Goal: Task Accomplishment & Management: Manage account settings

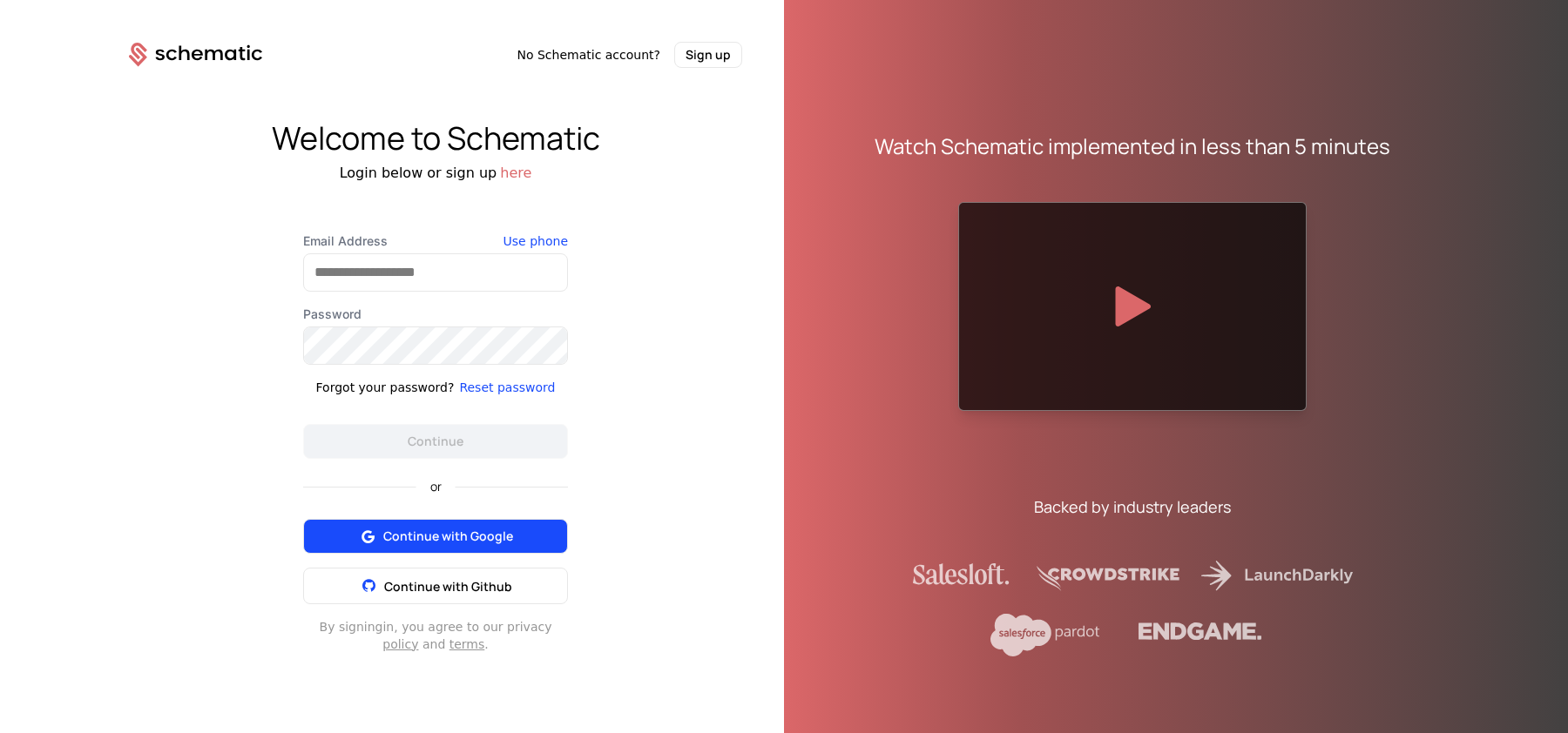
click at [438, 535] on span "Continue with Google" at bounding box center [448, 536] width 130 height 18
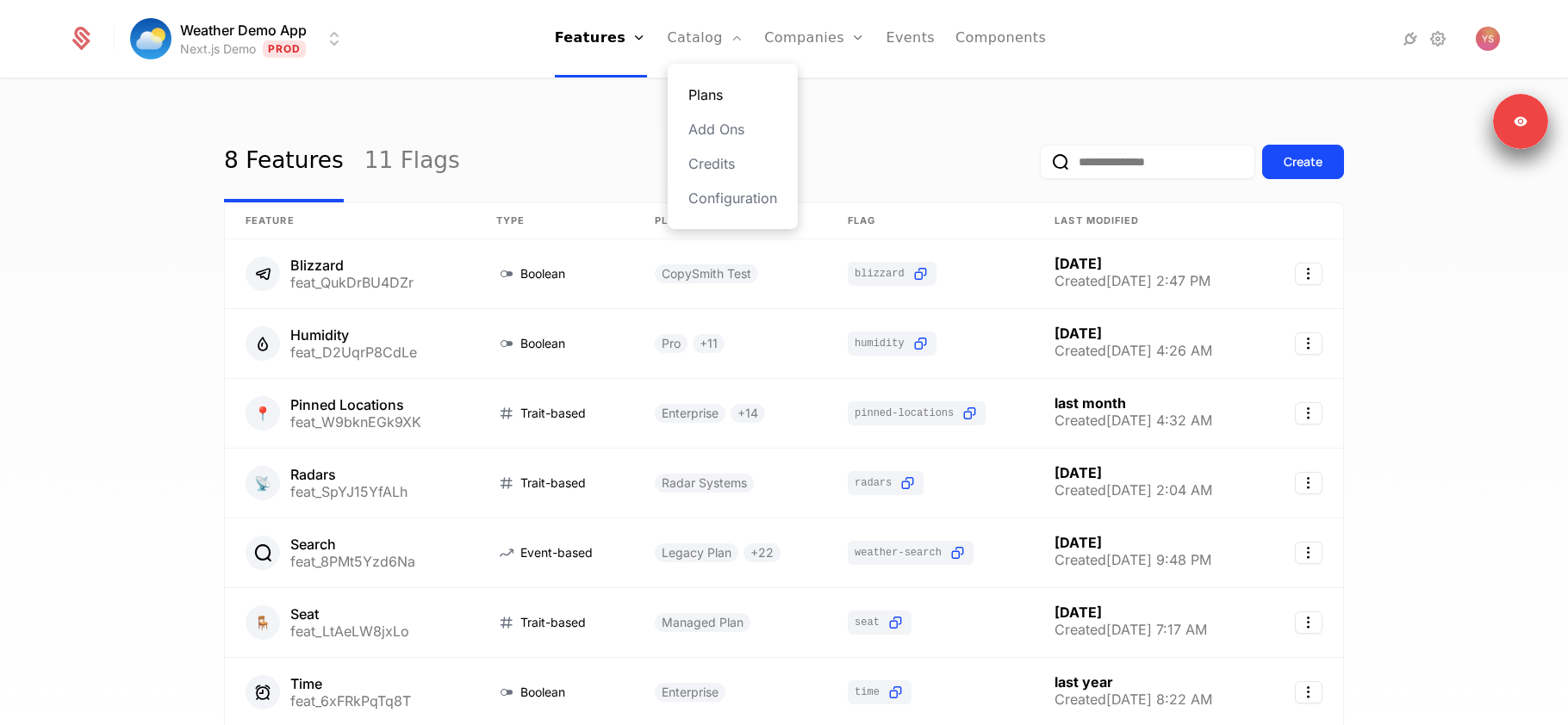
click at [723, 95] on link "Plans" at bounding box center [732, 94] width 89 height 21
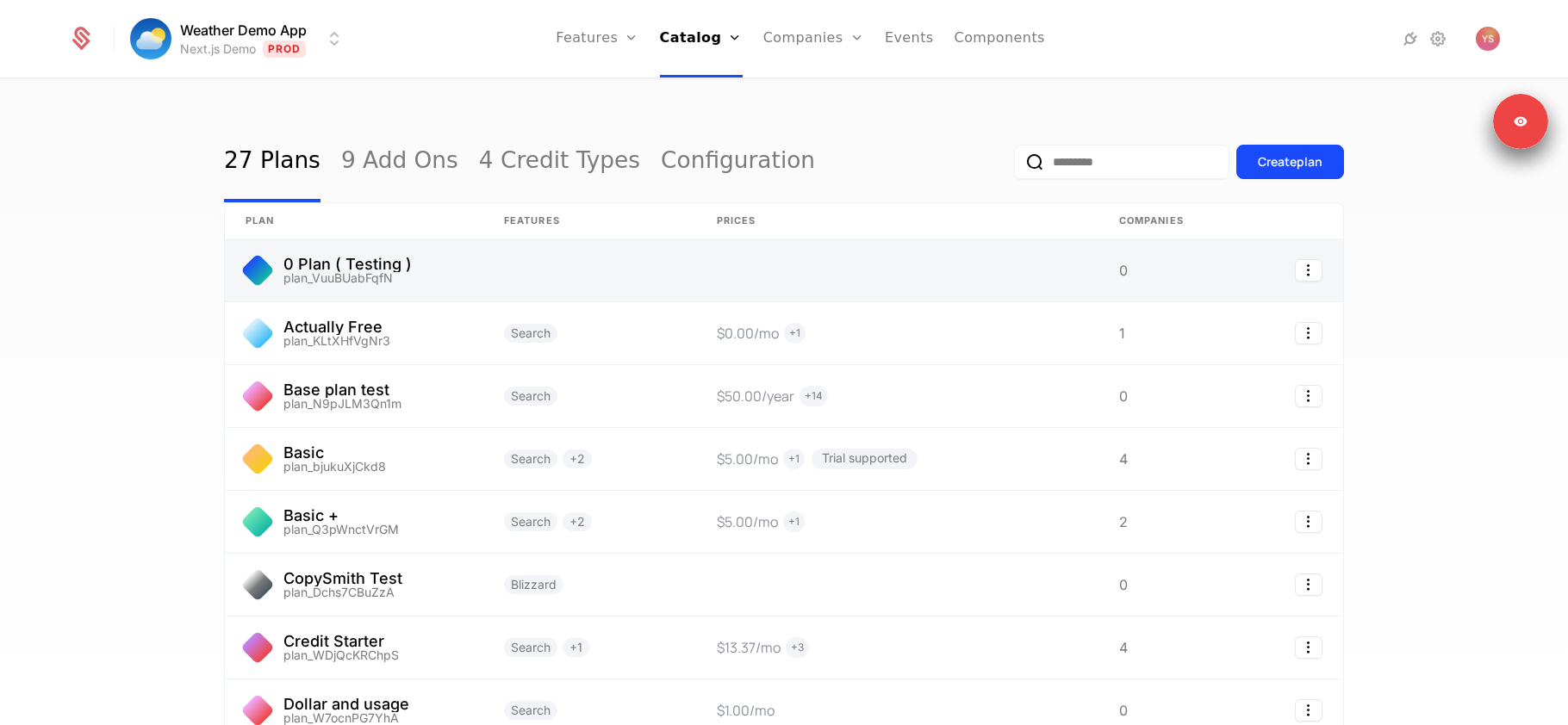
click at [671, 268] on link at bounding box center [589, 270] width 213 height 62
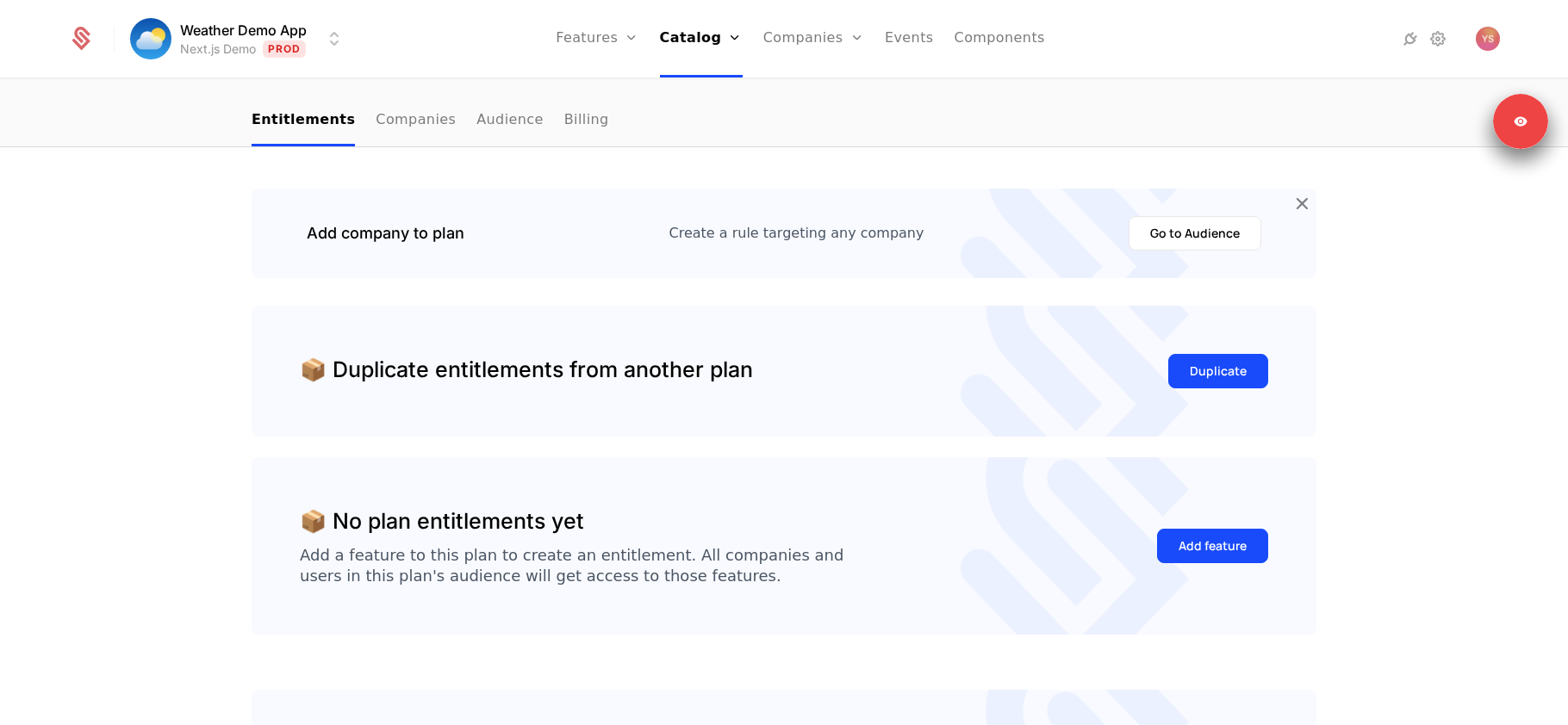
scroll to position [270, 0]
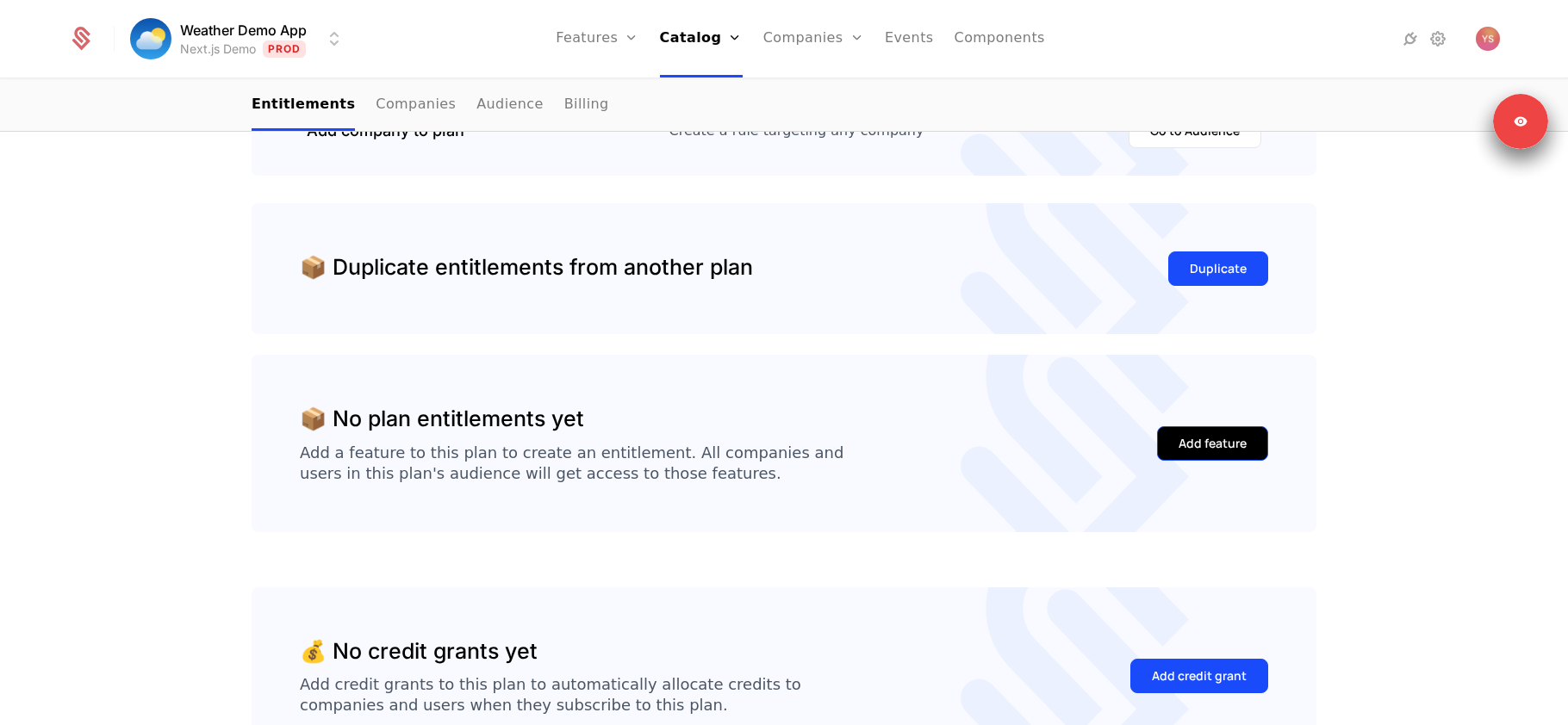
click at [1187, 442] on div "Add feature" at bounding box center [1213, 443] width 68 height 17
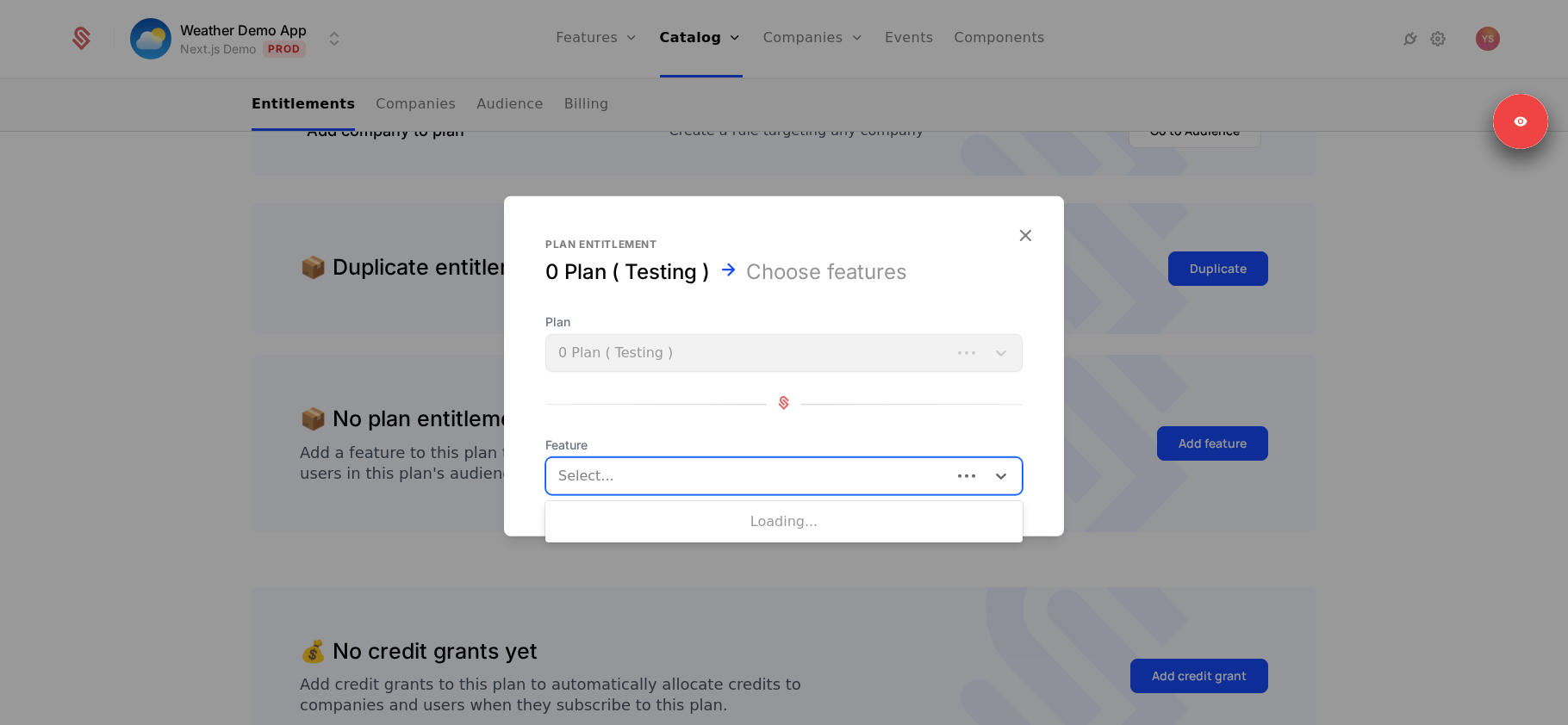
click at [806, 469] on div at bounding box center [750, 477] width 381 height 24
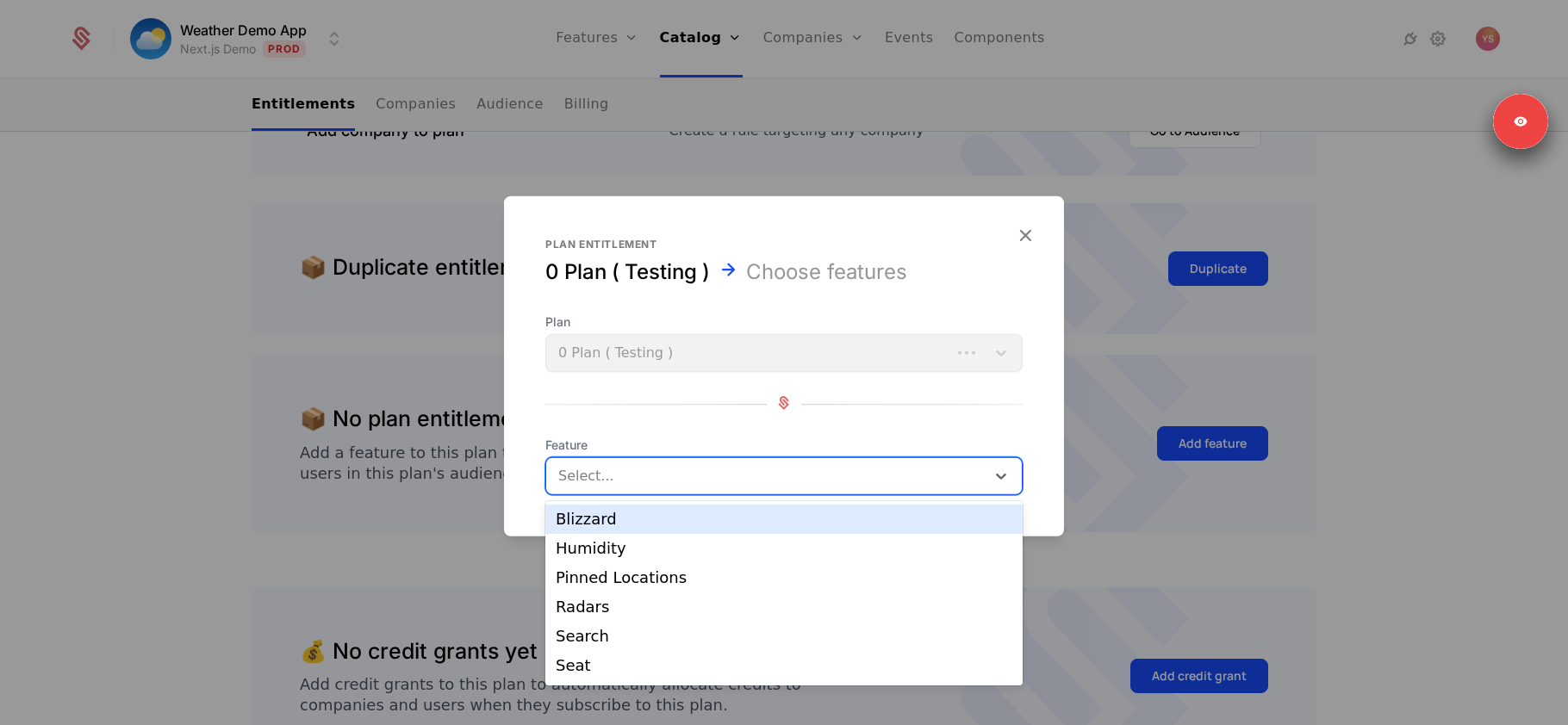
click at [776, 515] on div "Blizzard" at bounding box center [784, 519] width 457 height 16
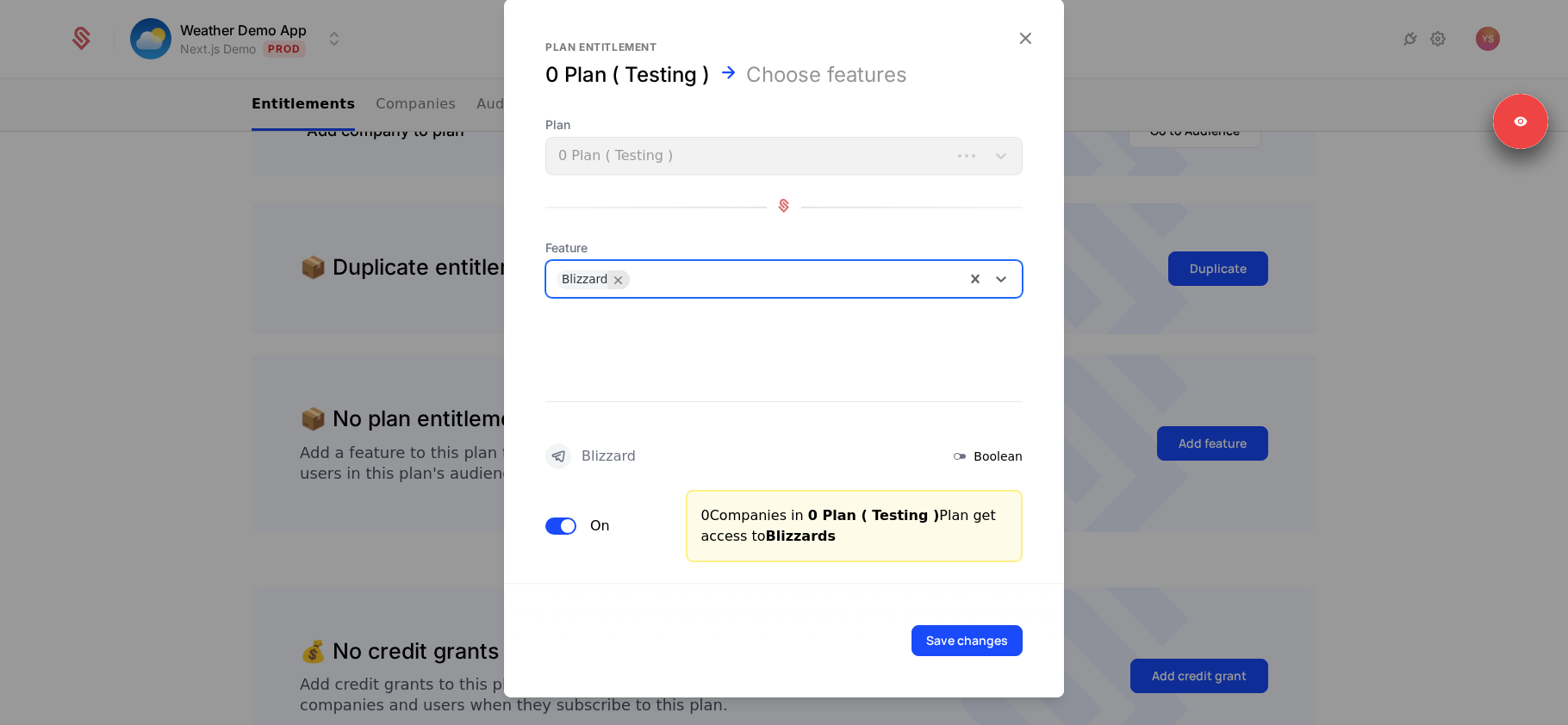
click at [617, 273] on icon "Remove Blizzard" at bounding box center [618, 279] width 16 height 16
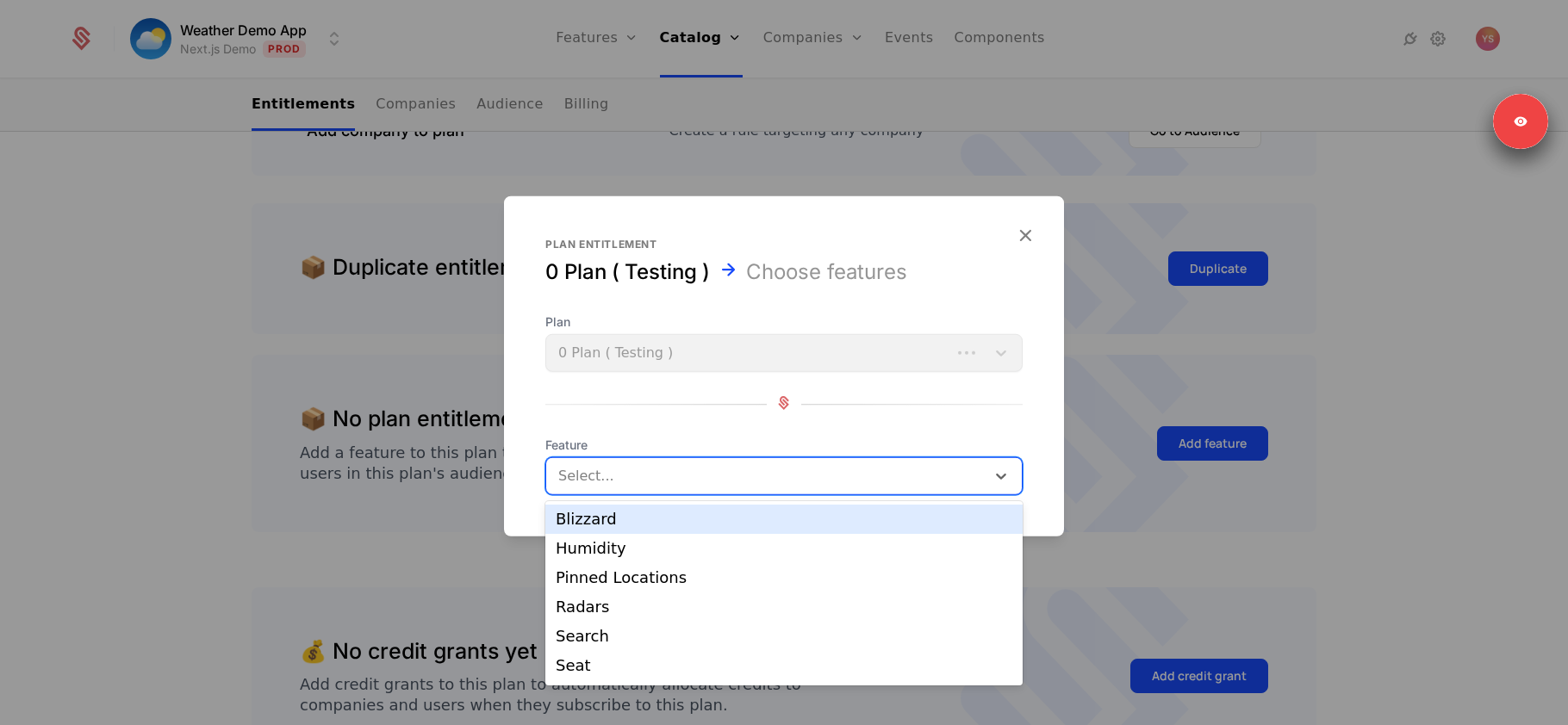
click at [663, 465] on div at bounding box center [767, 477] width 416 height 24
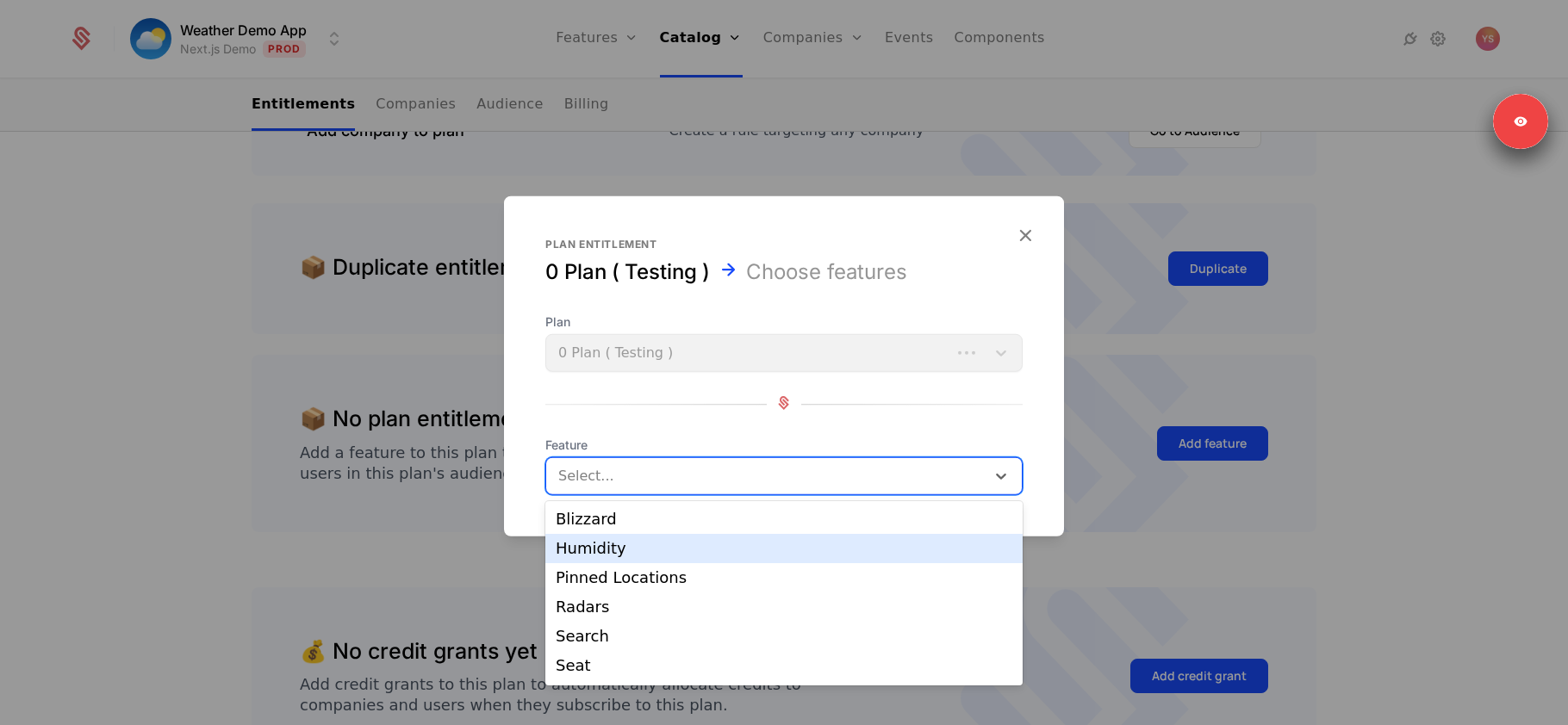
click at [636, 538] on div "Humidity" at bounding box center [784, 549] width 478 height 29
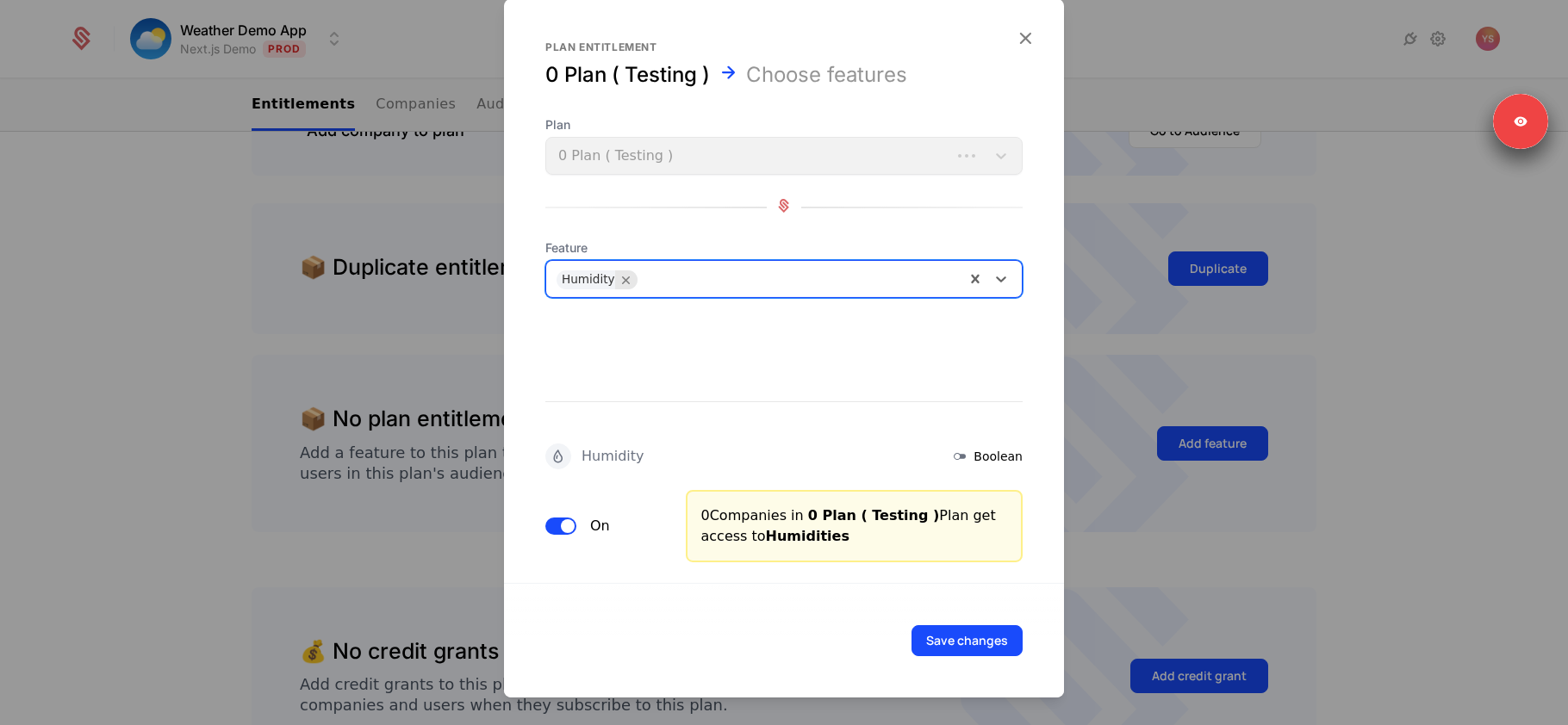
click at [624, 276] on icon "Remove Humidity" at bounding box center [626, 279] width 16 height 16
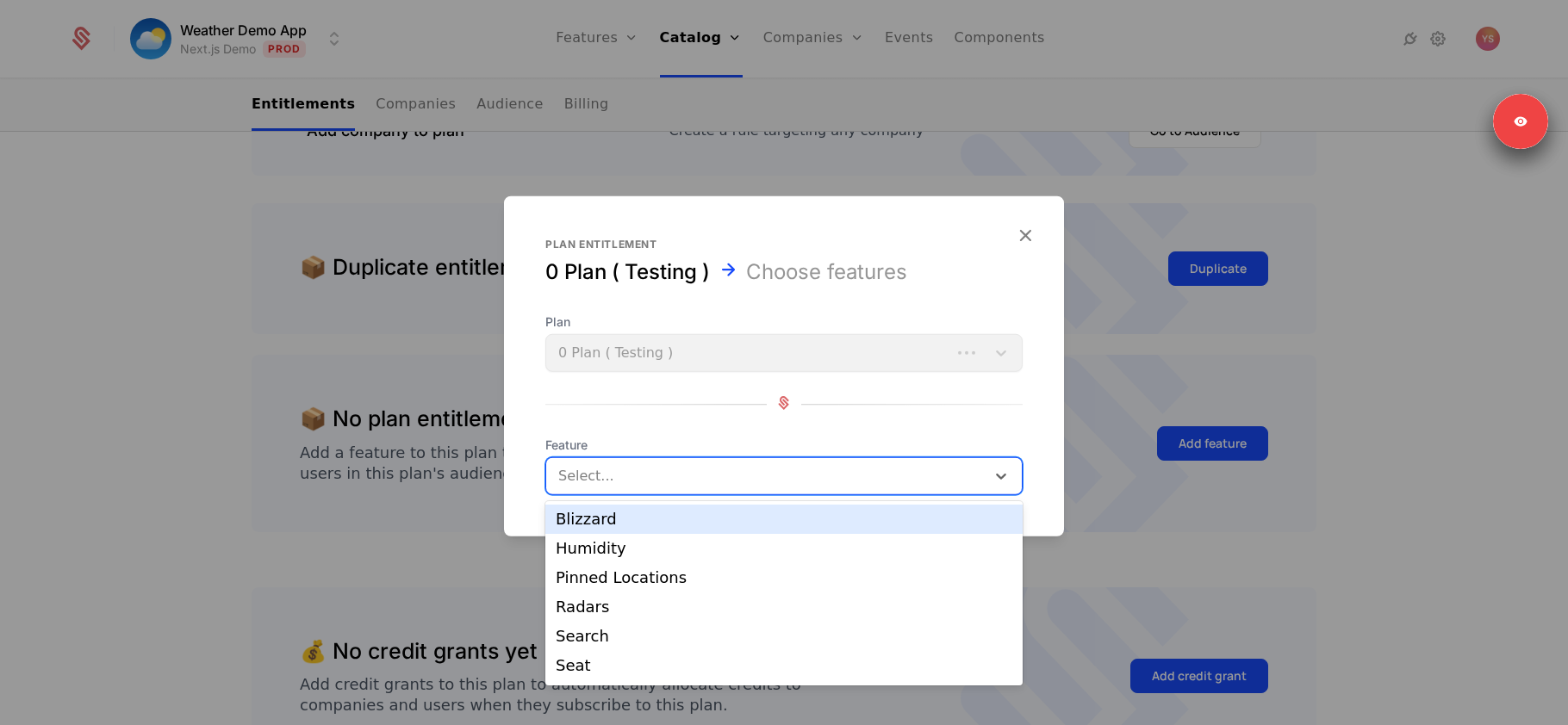
click at [622, 470] on div at bounding box center [767, 477] width 416 height 24
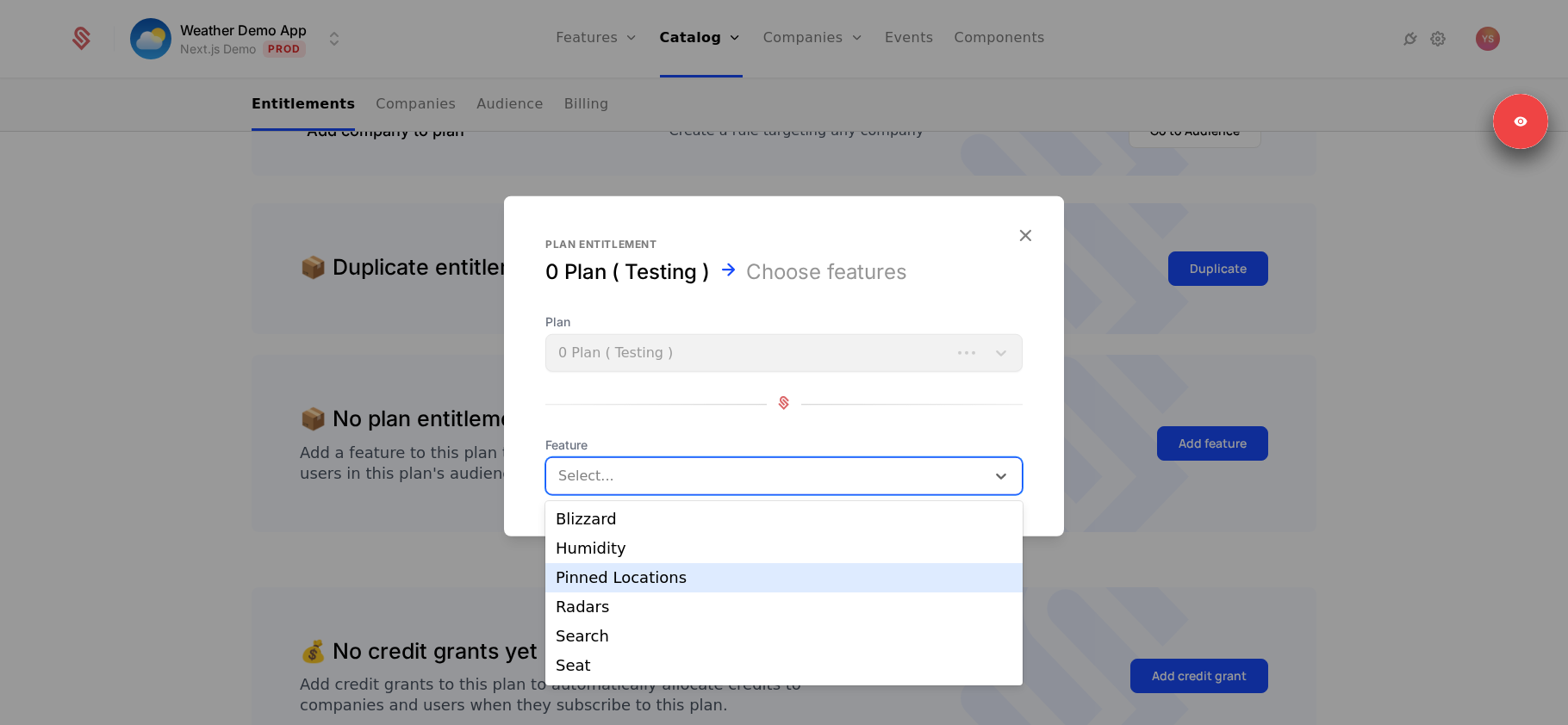
click at [627, 574] on div "Pinned Locations" at bounding box center [784, 578] width 457 height 16
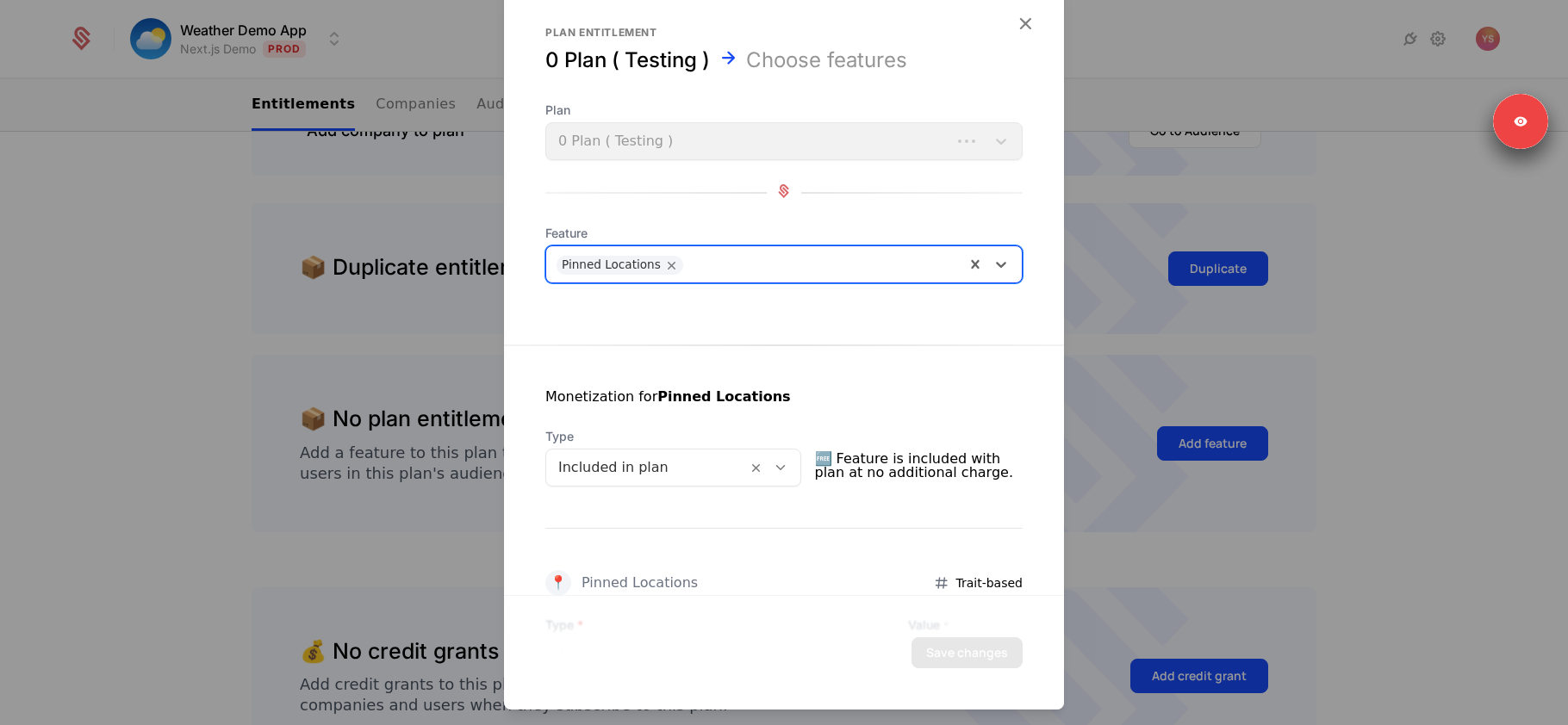
click at [710, 472] on div at bounding box center [646, 468] width 176 height 24
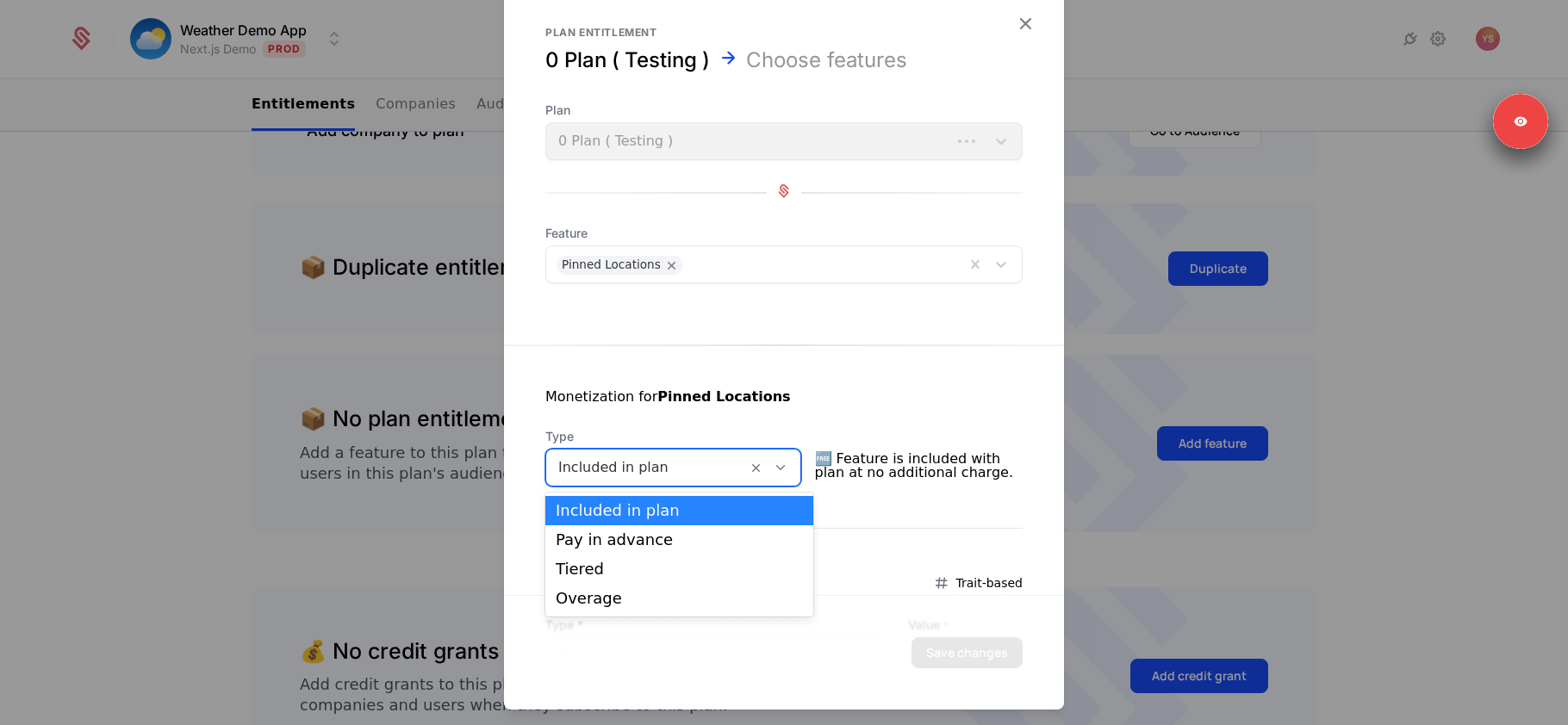
click at [706, 511] on div "Included in plan" at bounding box center [679, 510] width 247 height 16
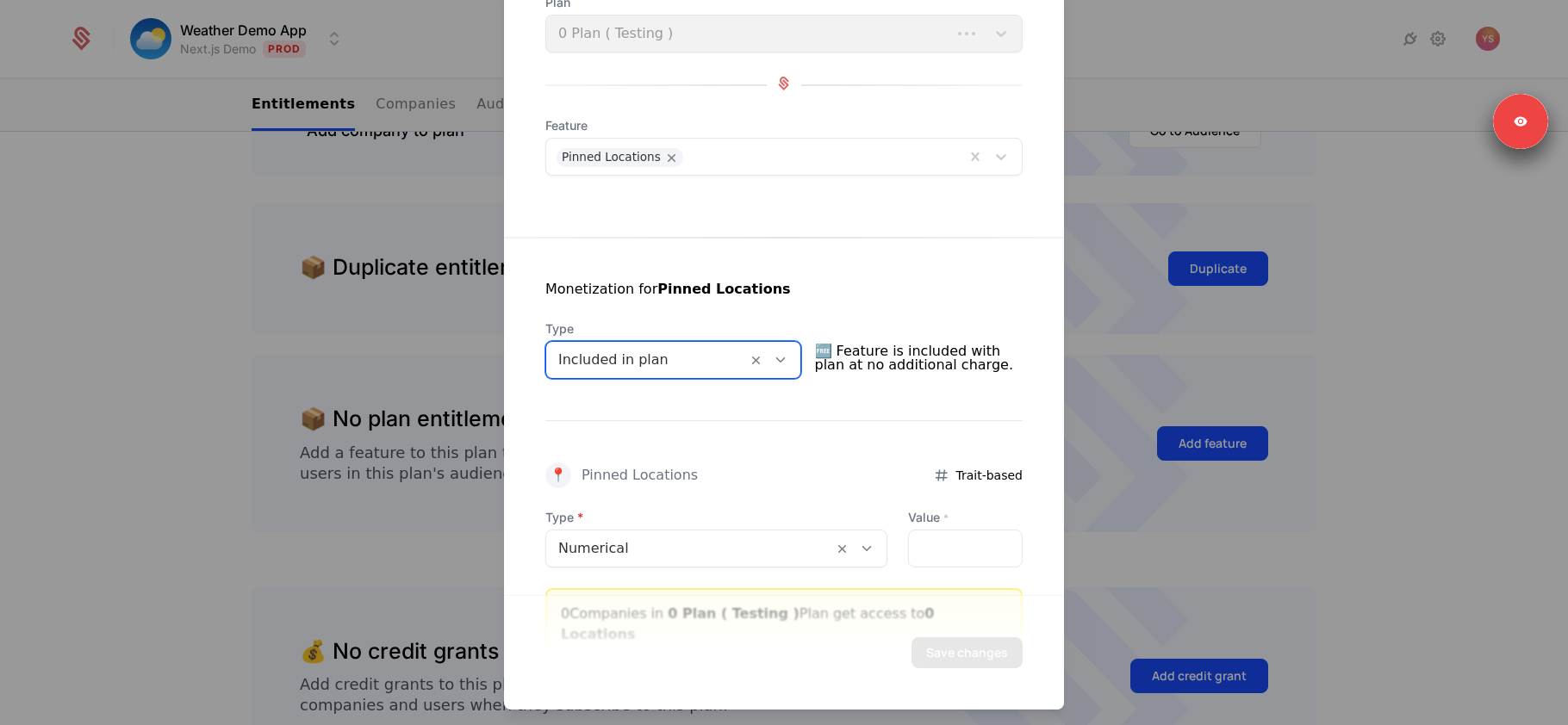
scroll to position [173, 0]
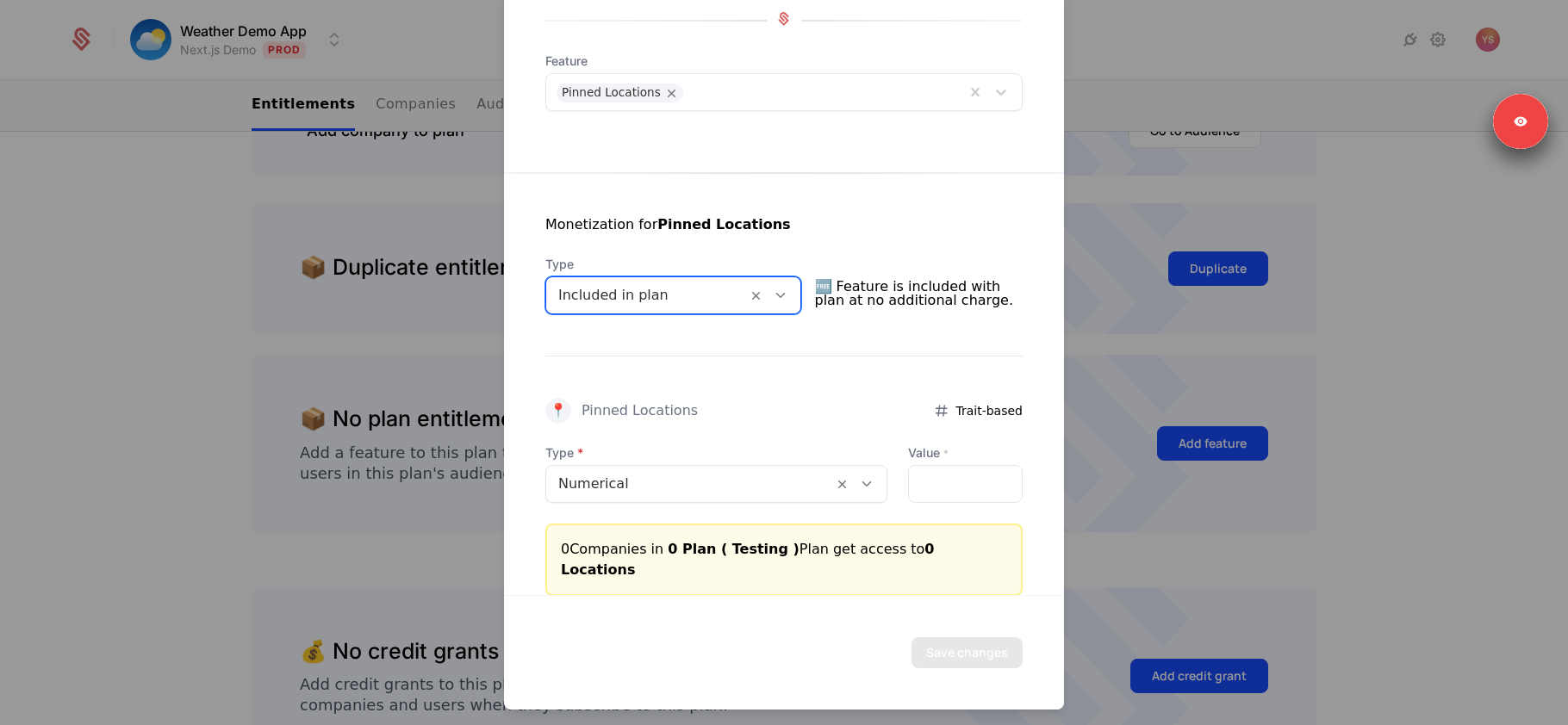
click at [710, 311] on div "Included in plan" at bounding box center [673, 296] width 256 height 38
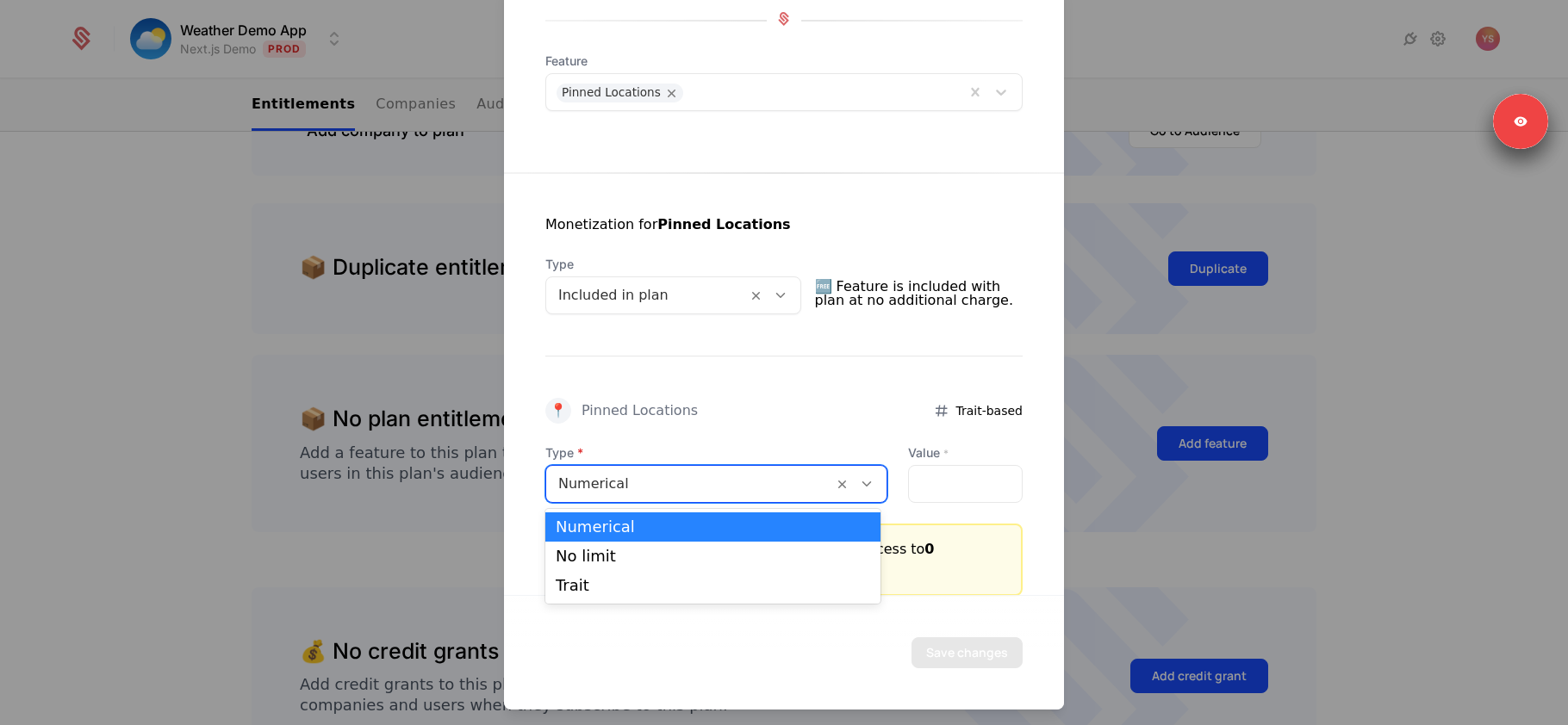
click at [714, 489] on div at bounding box center [689, 484] width 263 height 24
click at [680, 478] on div at bounding box center [689, 484] width 263 height 24
click at [655, 557] on div "No limit" at bounding box center [713, 556] width 314 height 16
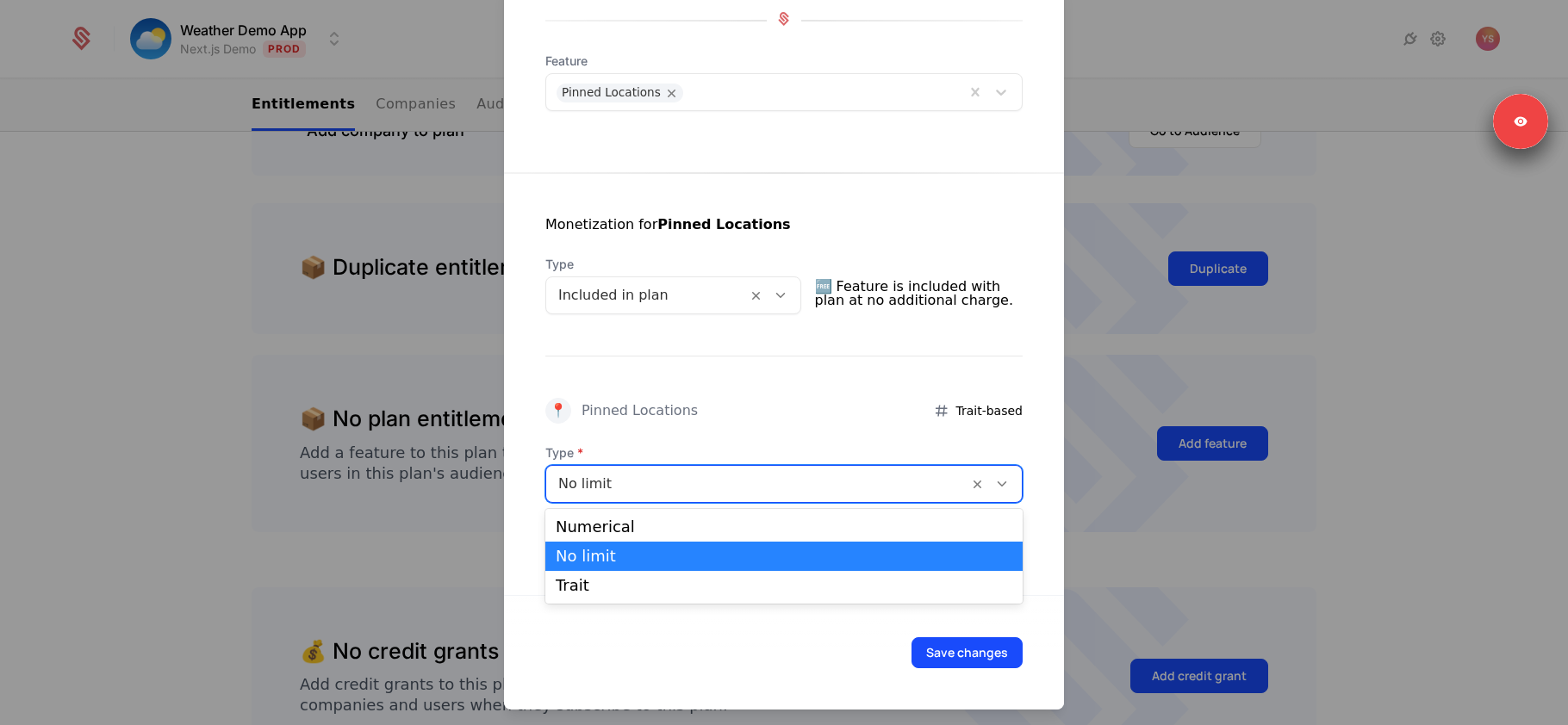
click at [909, 483] on div at bounding box center [757, 484] width 398 height 24
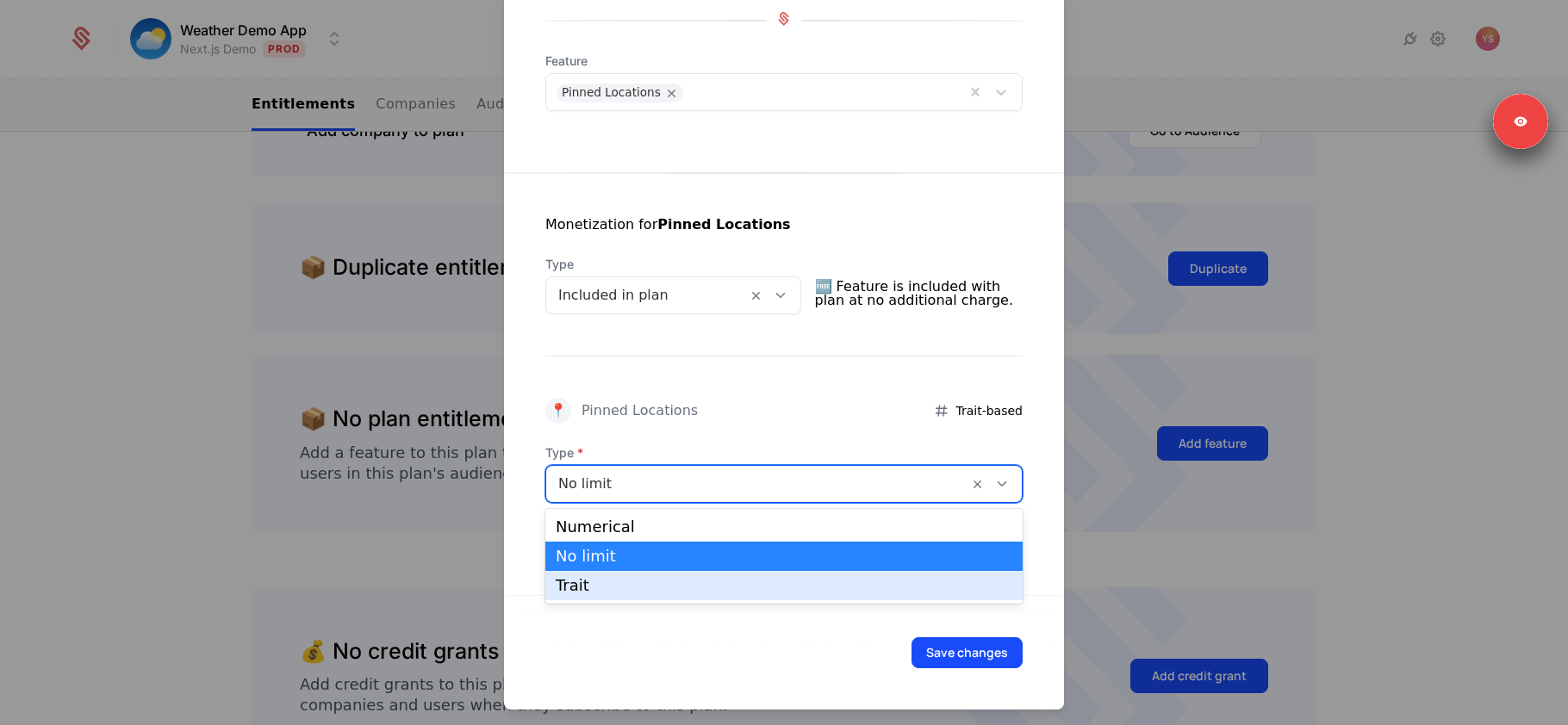
click at [870, 586] on div "Trait" at bounding box center [784, 585] width 457 height 16
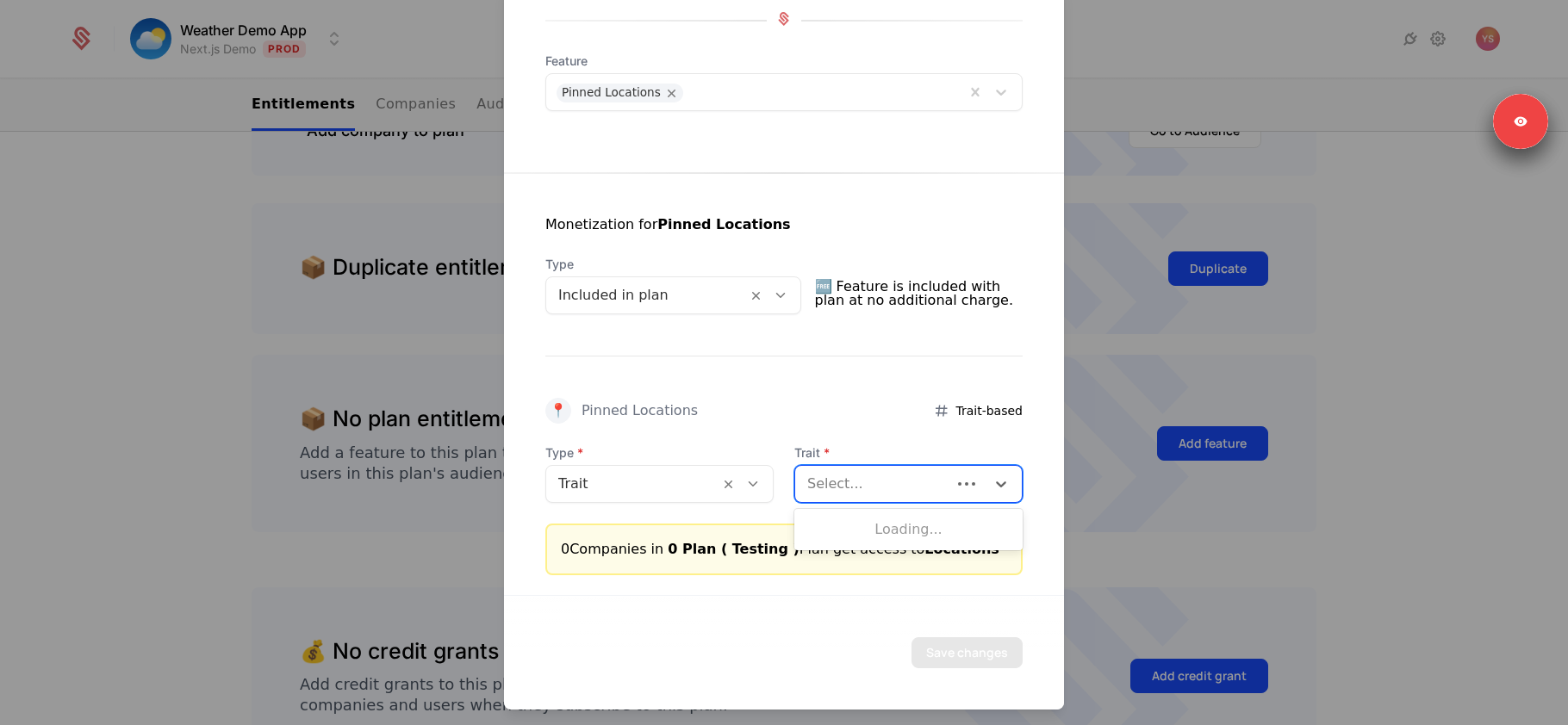
click at [904, 481] on div at bounding box center [873, 484] width 132 height 24
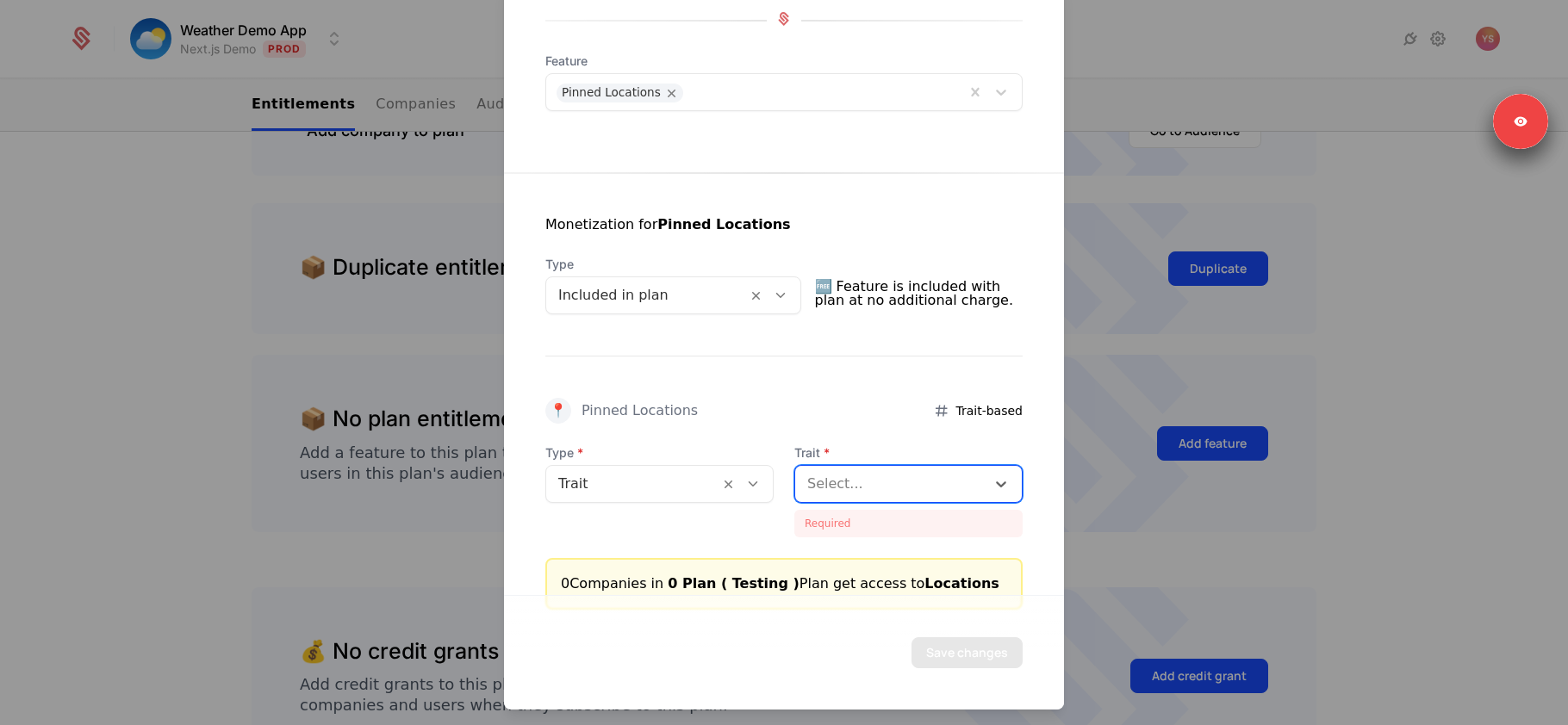
click at [631, 295] on div at bounding box center [646, 295] width 176 height 24
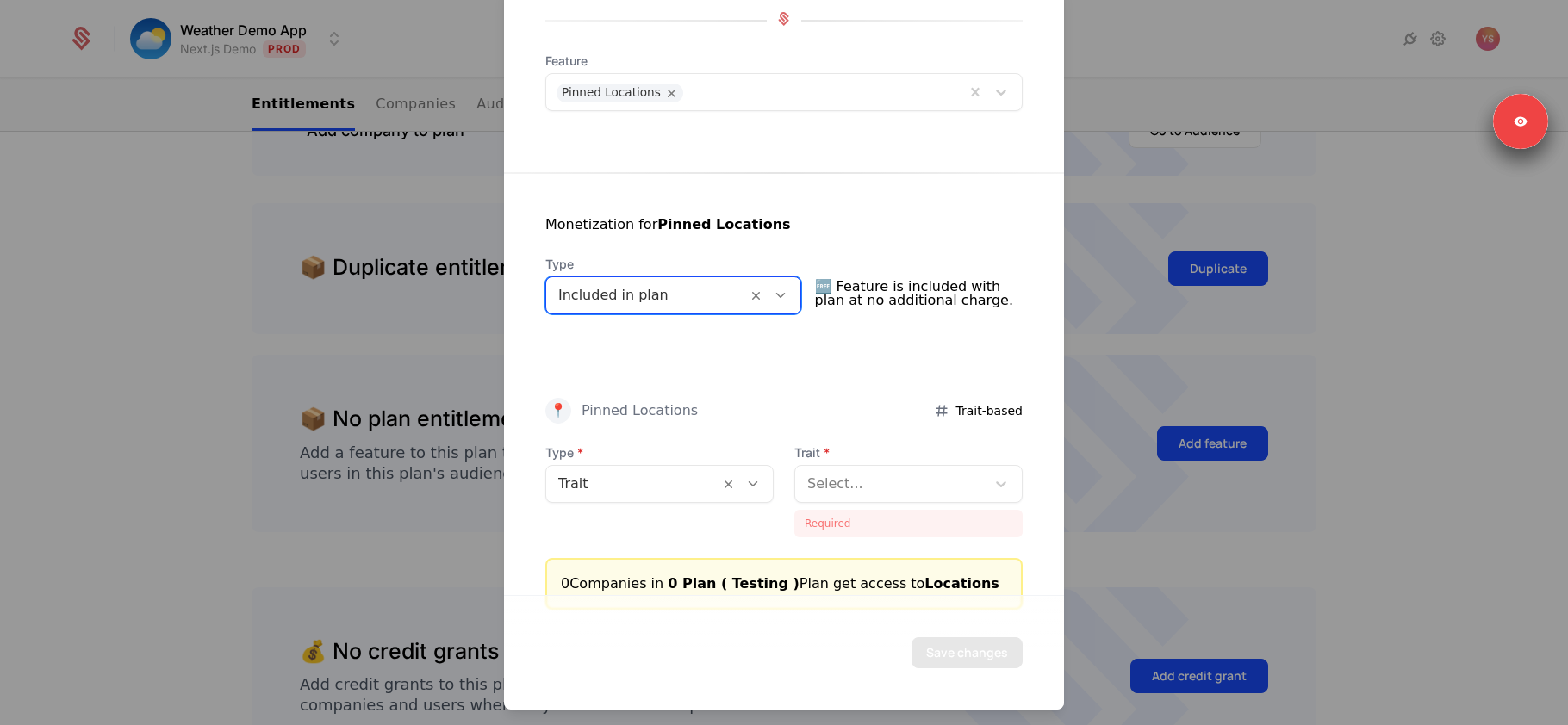
click at [631, 295] on div at bounding box center [646, 295] width 176 height 24
click at [649, 489] on div at bounding box center [632, 484] width 149 height 24
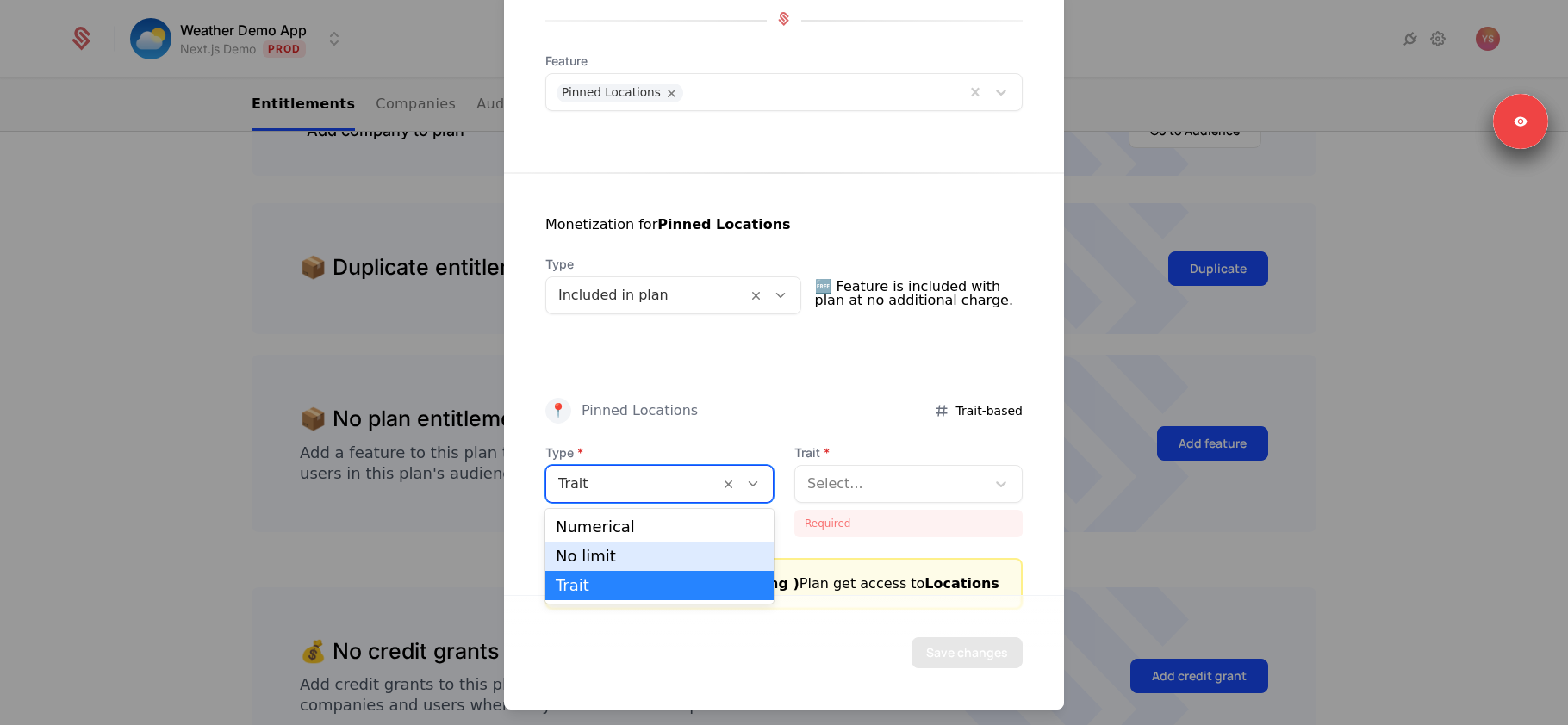
click at [622, 549] on div "No limit" at bounding box center [659, 556] width 207 height 16
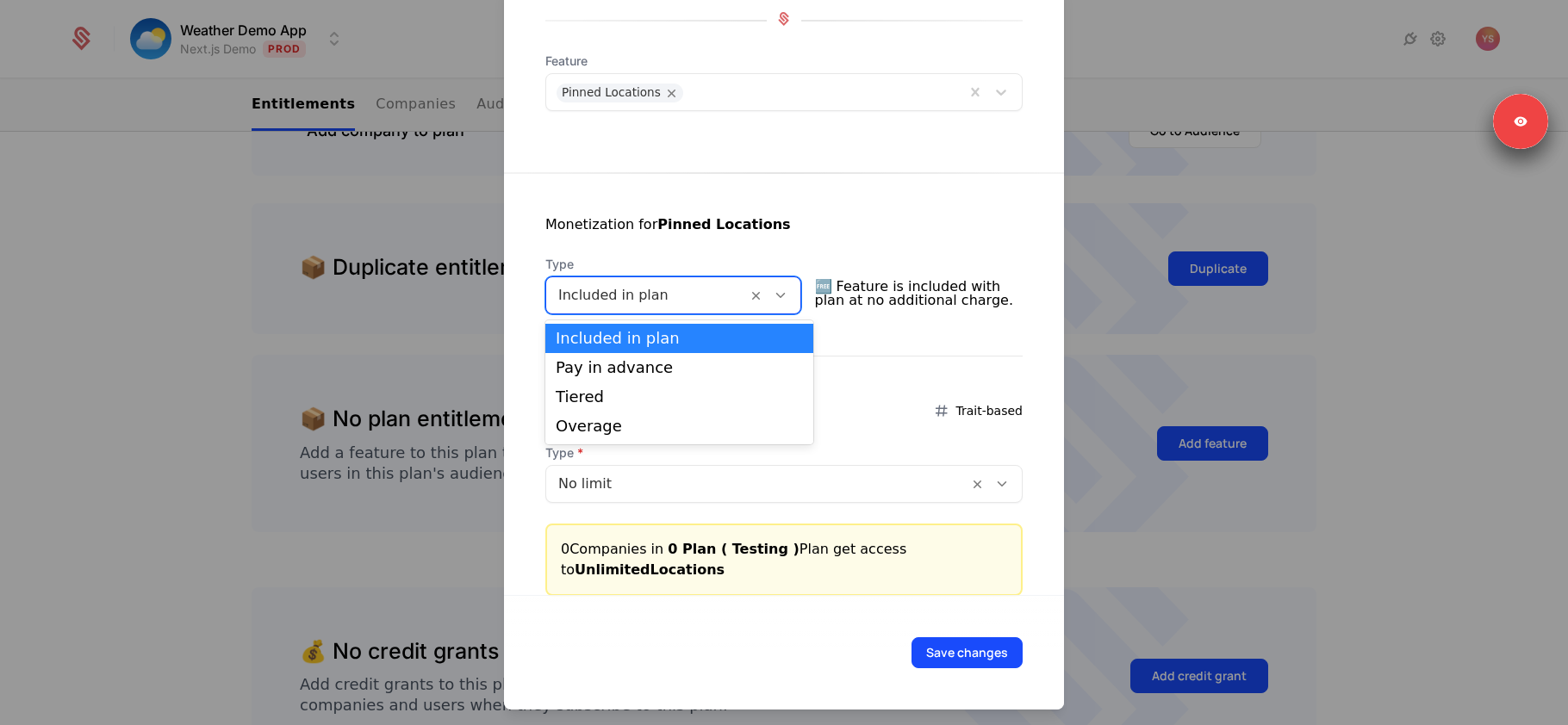
click at [605, 303] on div at bounding box center [646, 295] width 176 height 24
click at [597, 360] on div "Pay in advance" at bounding box center [679, 367] width 247 height 16
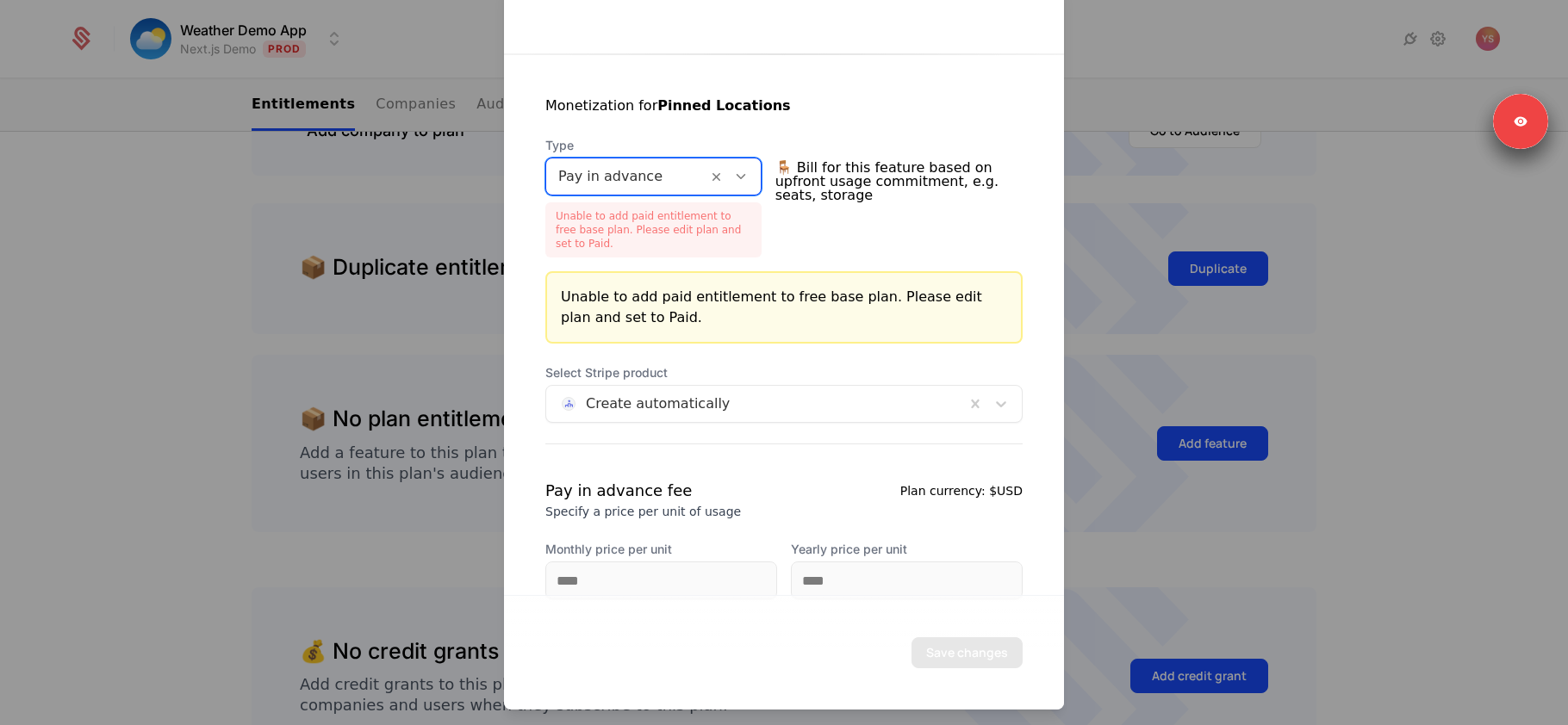
scroll to position [315, 0]
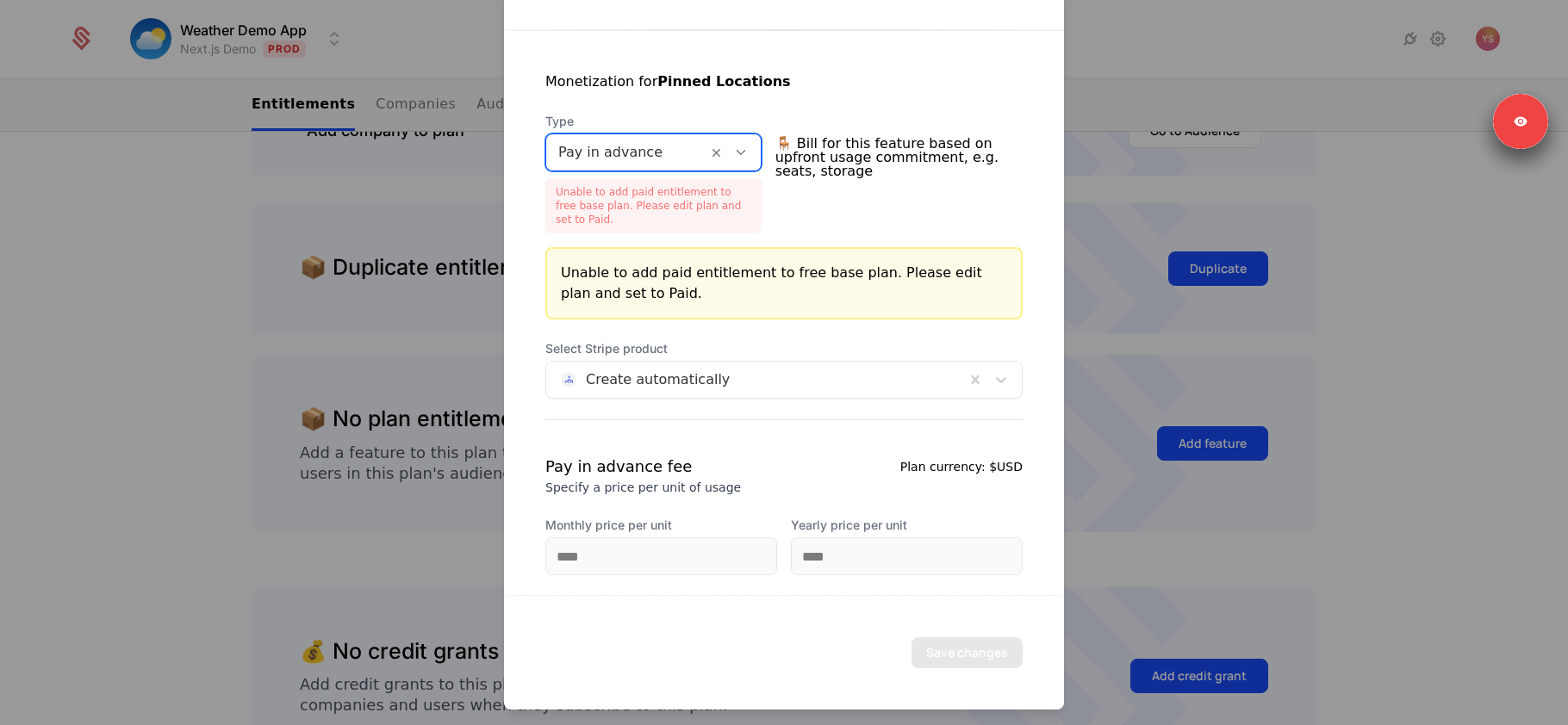
click at [752, 376] on div at bounding box center [755, 380] width 395 height 24
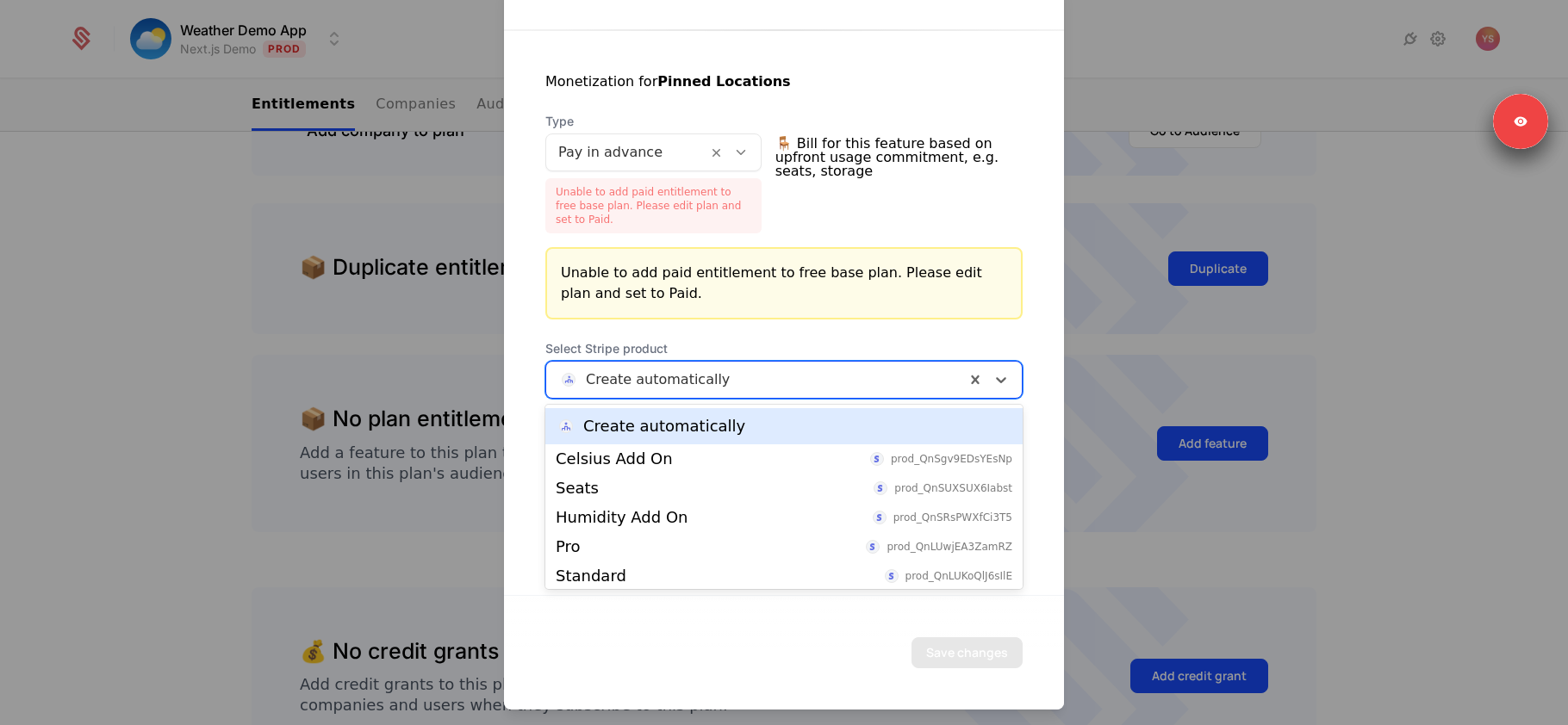
click at [769, 375] on div at bounding box center [755, 380] width 395 height 24
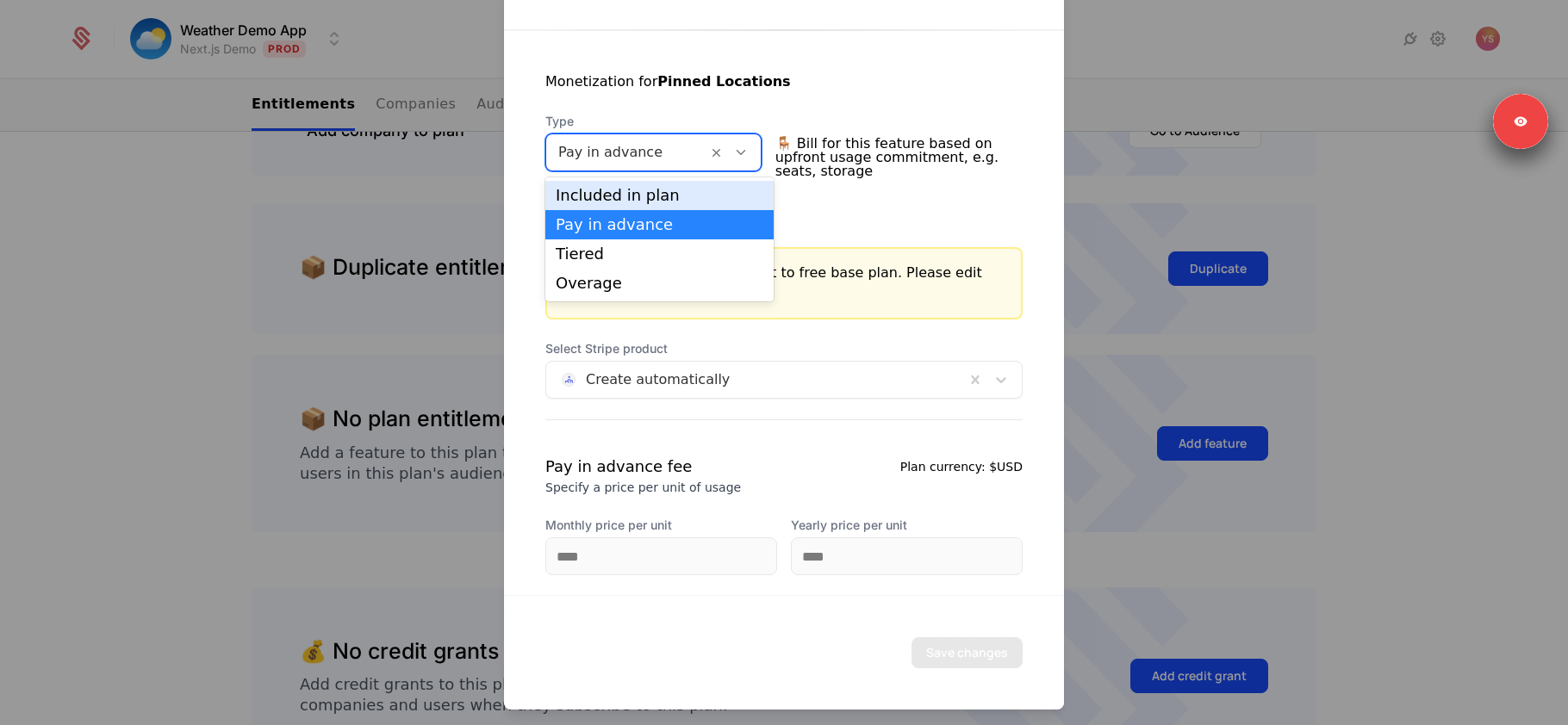
click at [642, 133] on div "Pay in advance" at bounding box center [653, 152] width 216 height 38
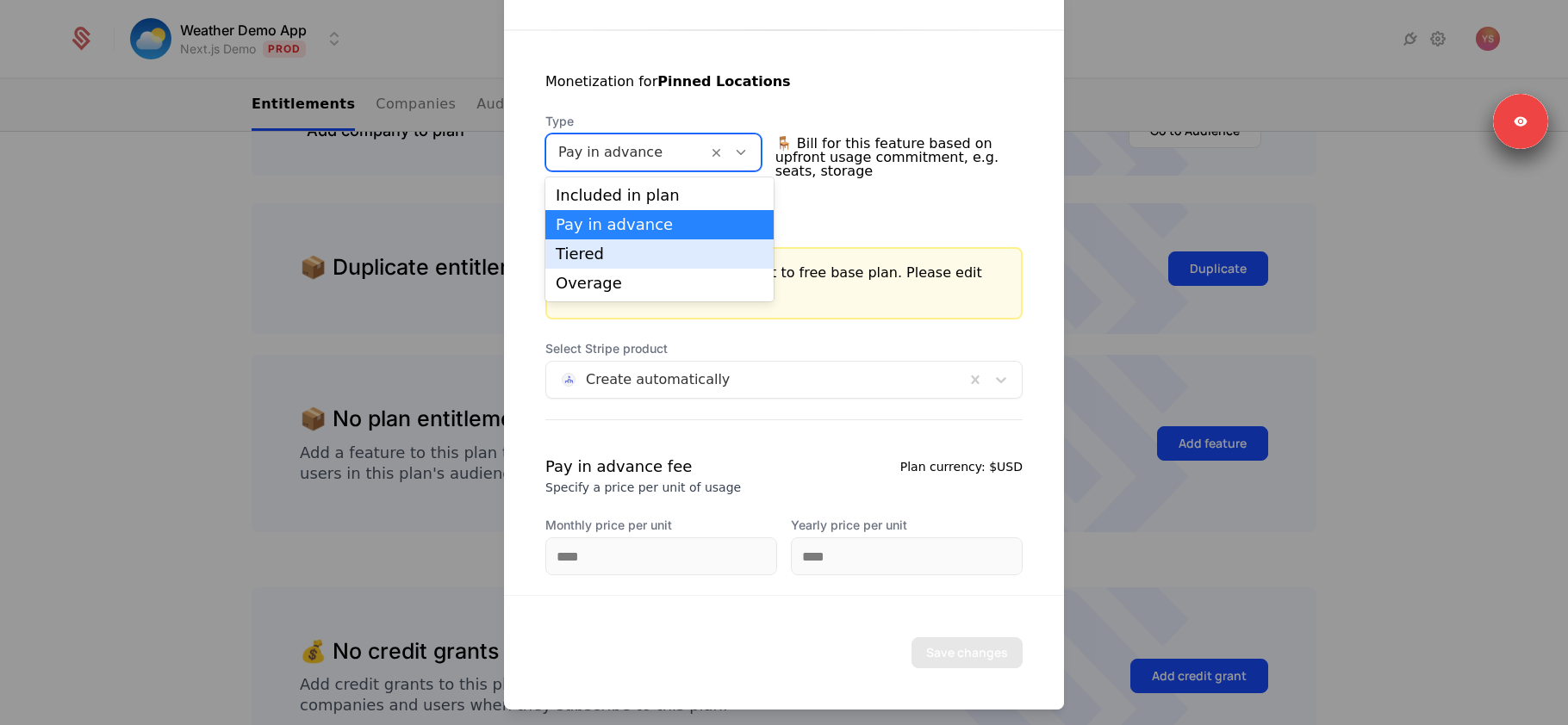
click at [601, 255] on div "Tiered" at bounding box center [659, 254] width 207 height 16
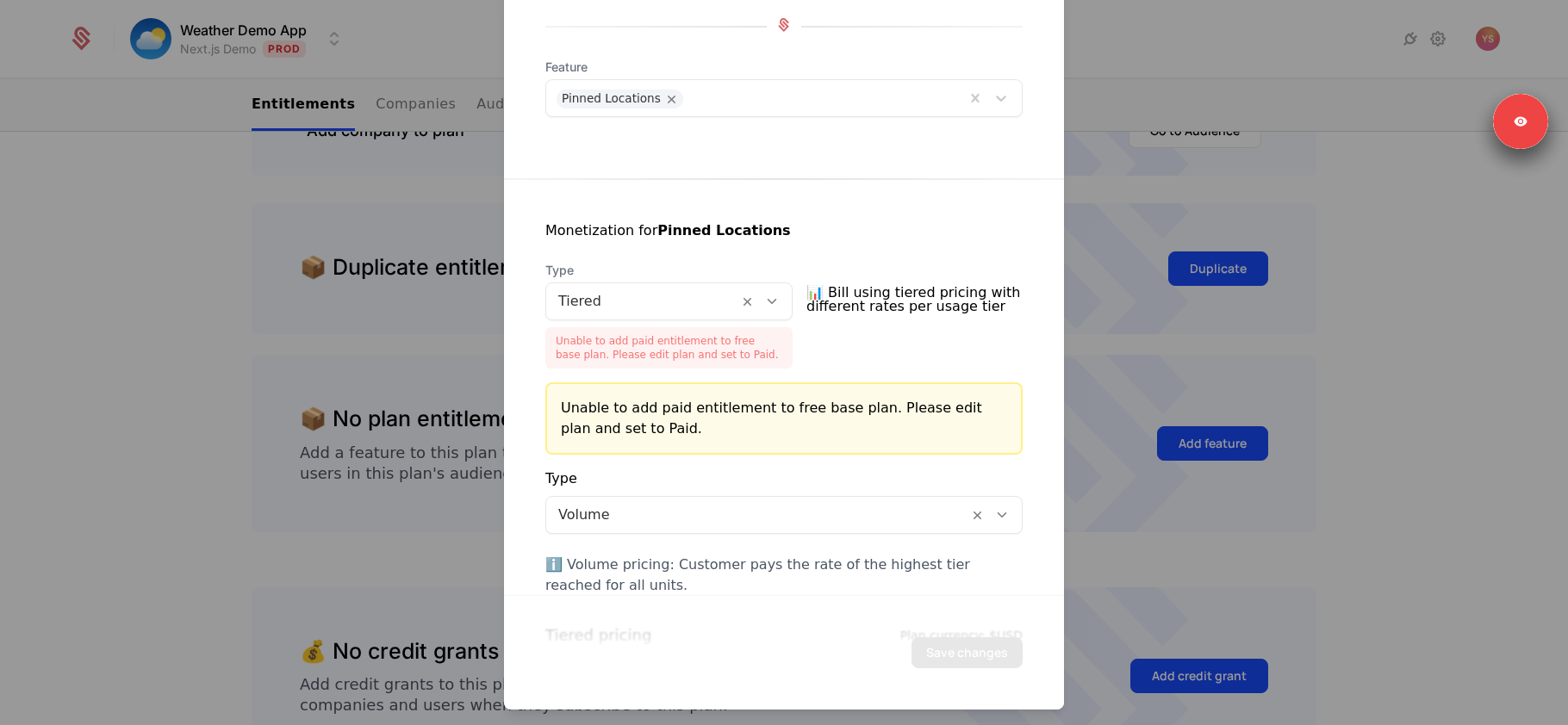
scroll to position [165, 0]
